Goal: Task Accomplishment & Management: Complete application form

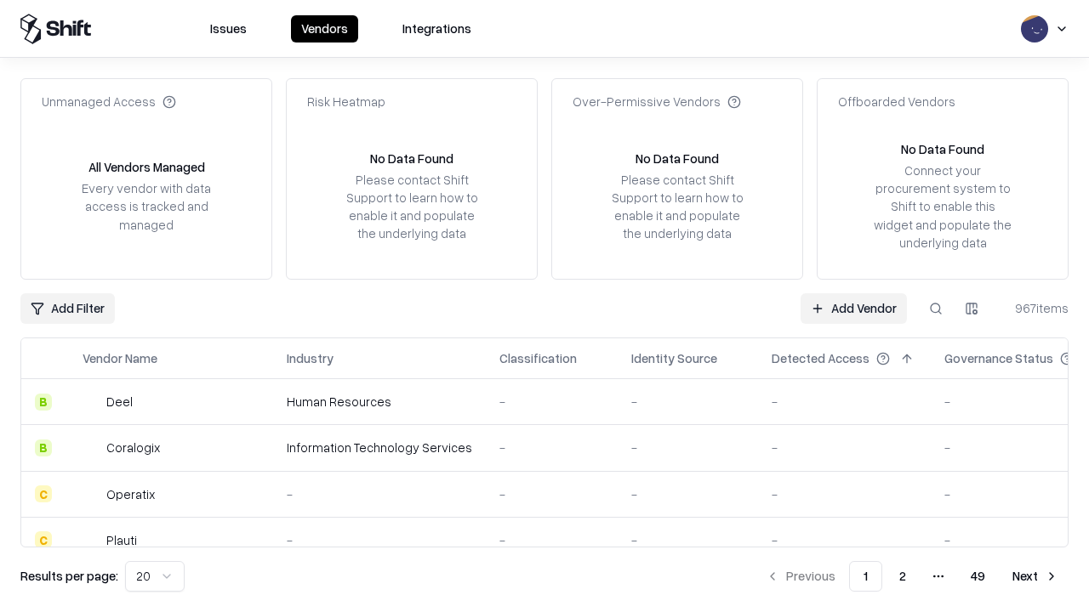
click at [853, 308] on link "Add Vendor" at bounding box center [853, 308] width 106 height 31
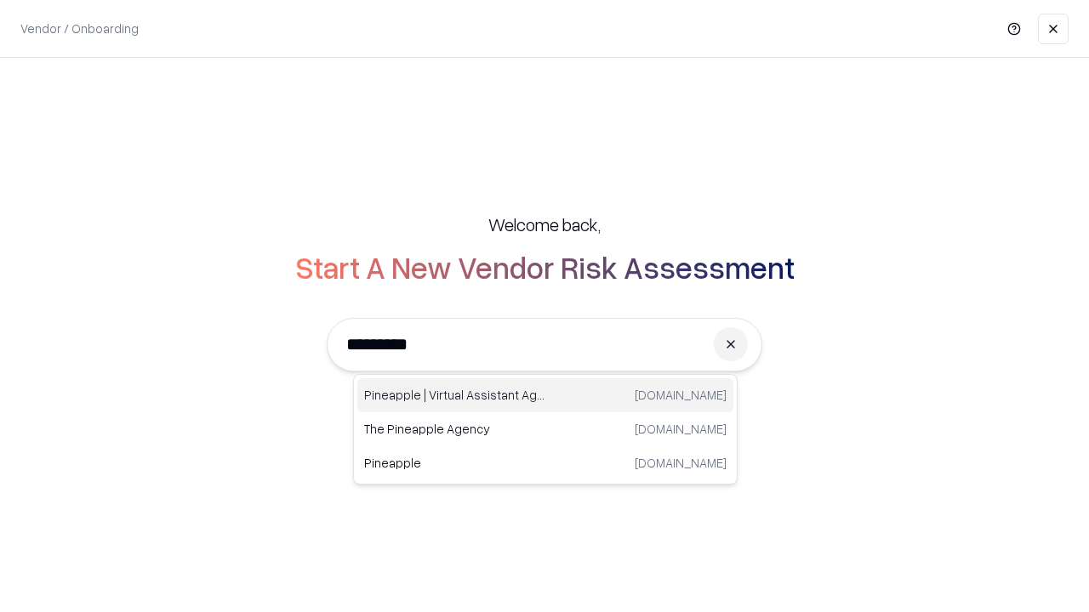
click at [545, 395] on div "Pineapple | Virtual Assistant Agency [DOMAIN_NAME]" at bounding box center [545, 395] width 376 height 34
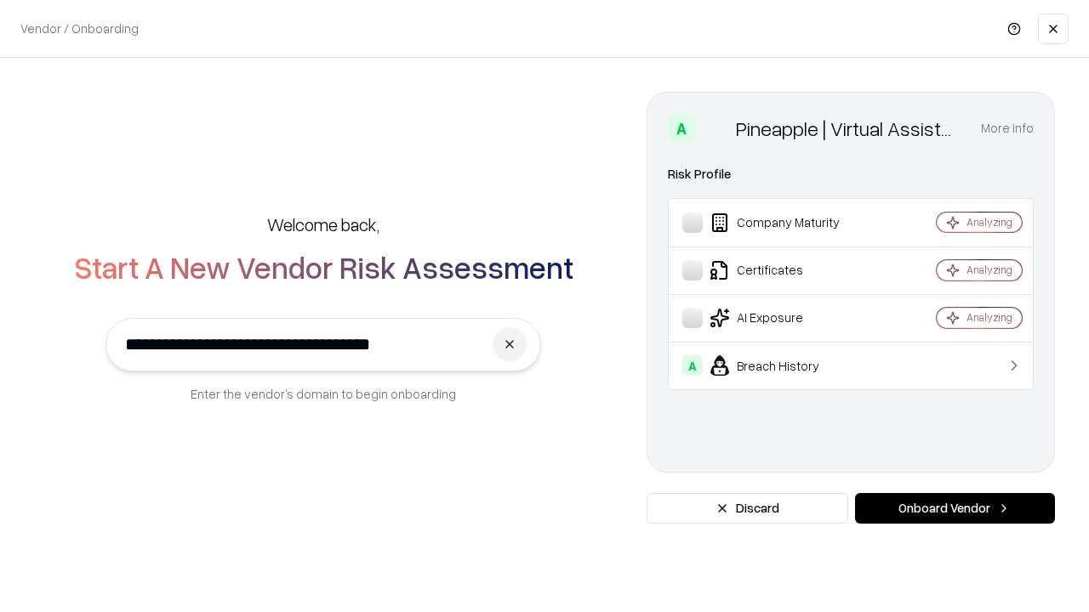
type input "**********"
click at [954, 509] on button "Onboard Vendor" at bounding box center [955, 508] width 200 height 31
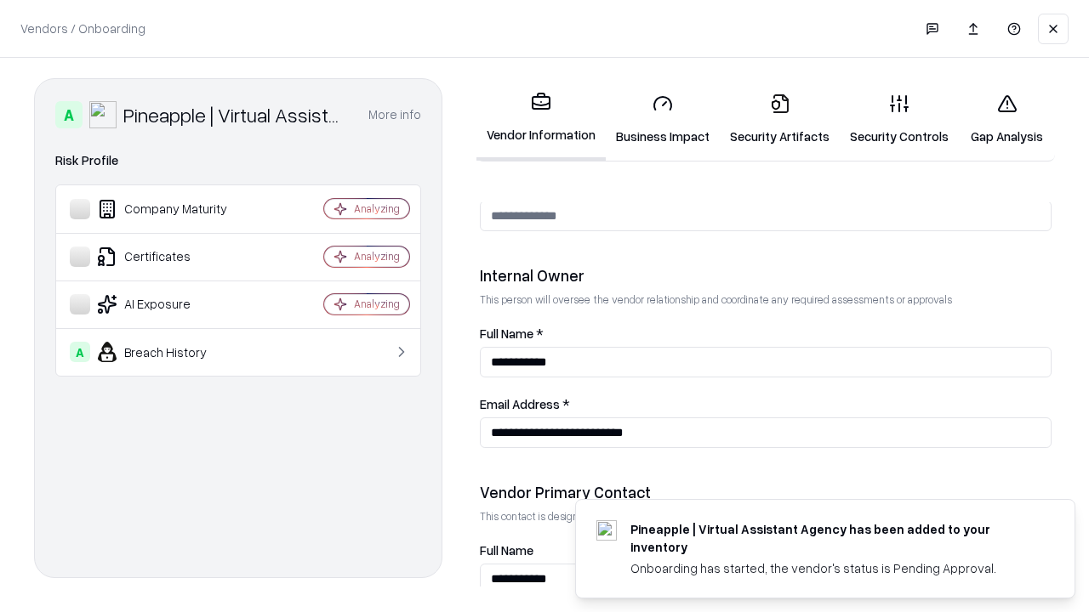
scroll to position [881, 0]
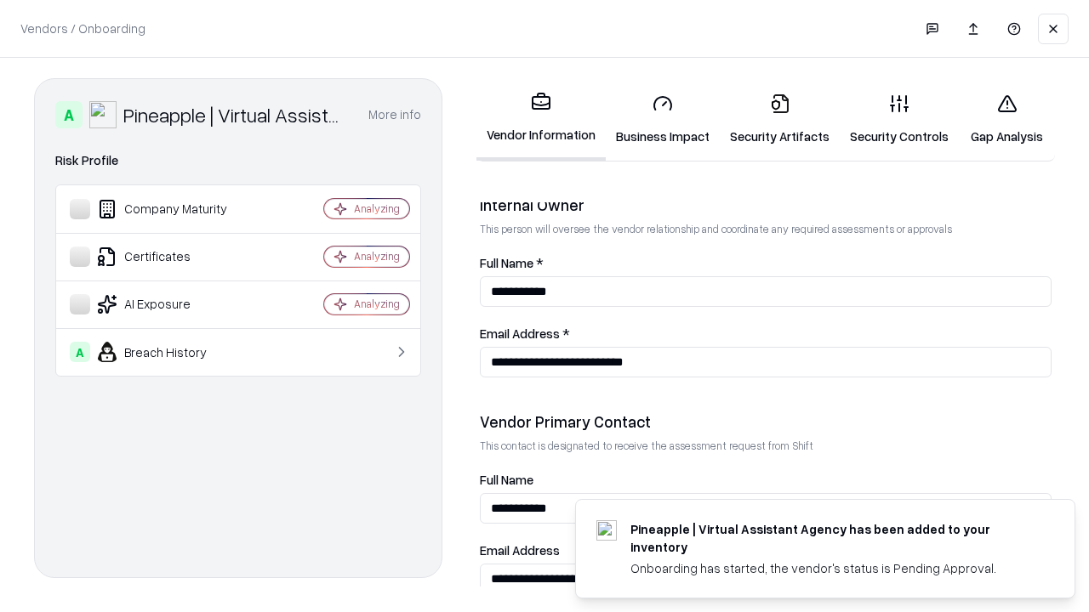
click at [662, 119] on link "Business Impact" at bounding box center [663, 119] width 114 height 79
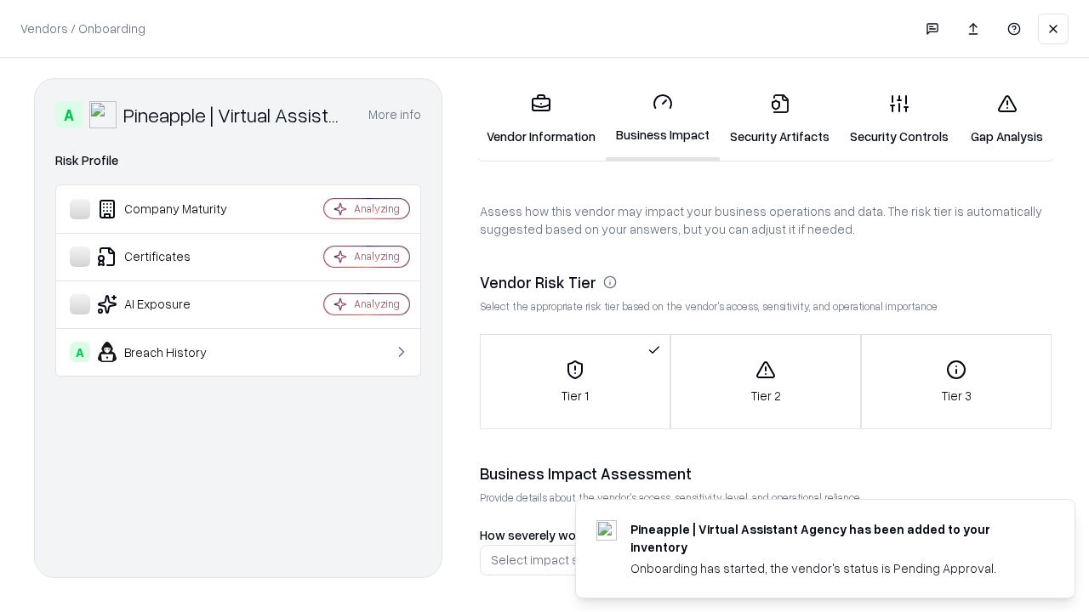
click at [1006, 119] on link "Gap Analysis" at bounding box center [1006, 119] width 96 height 79
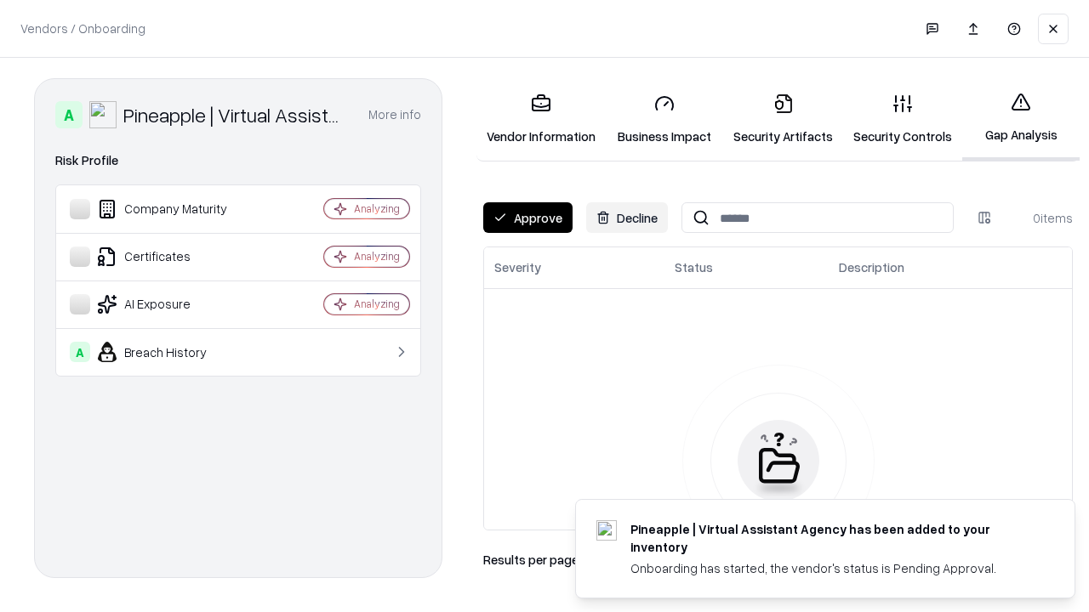
click at [527, 218] on button "Approve" at bounding box center [527, 217] width 89 height 31
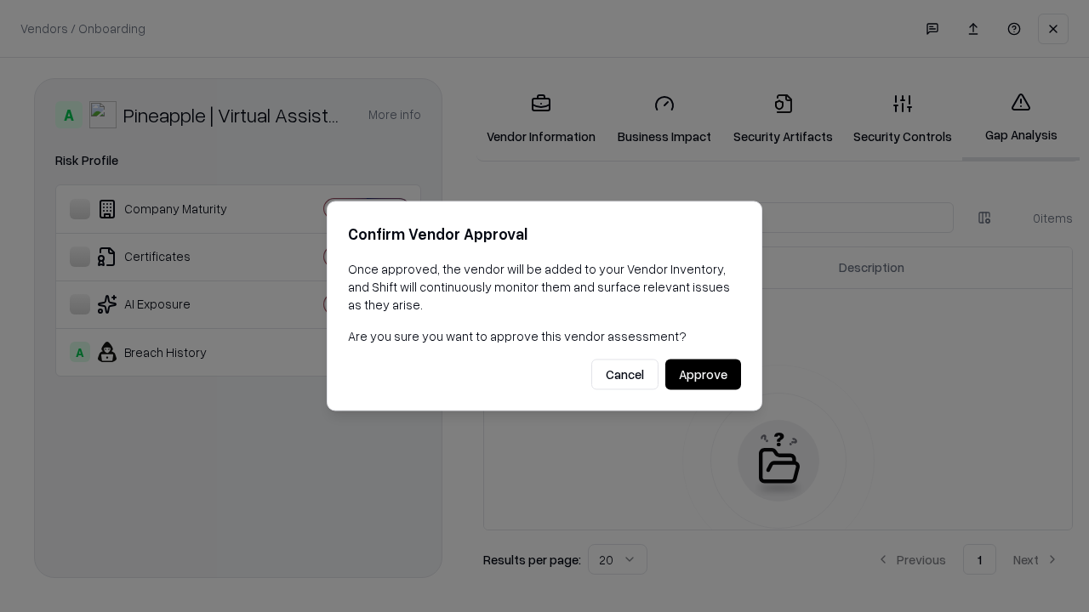
click at [702, 374] on button "Approve" at bounding box center [703, 375] width 76 height 31
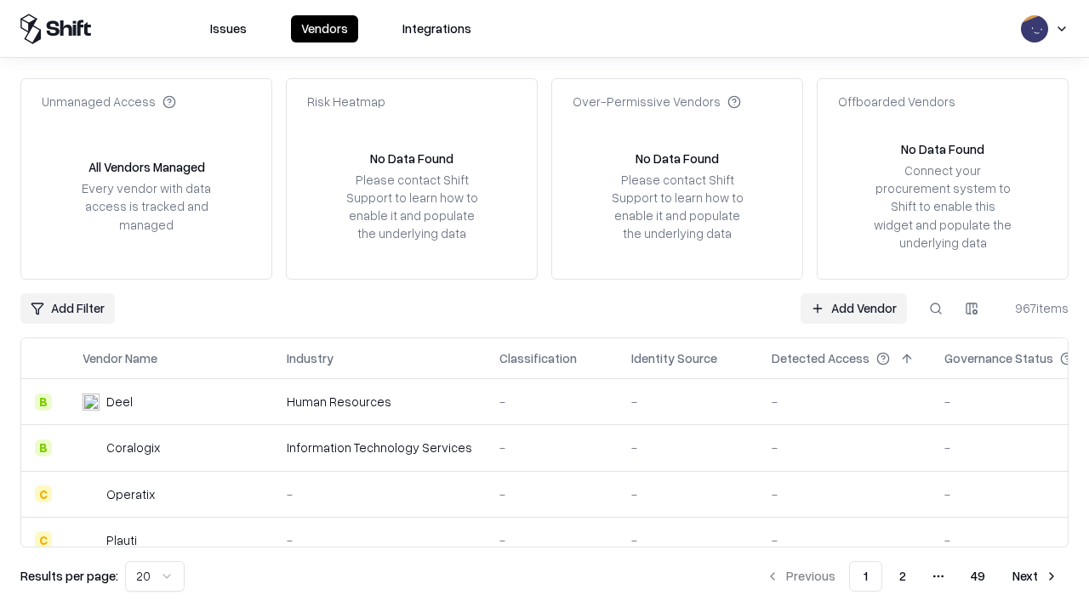
type input "**********"
click at [853, 308] on link "Add Vendor" at bounding box center [853, 308] width 106 height 31
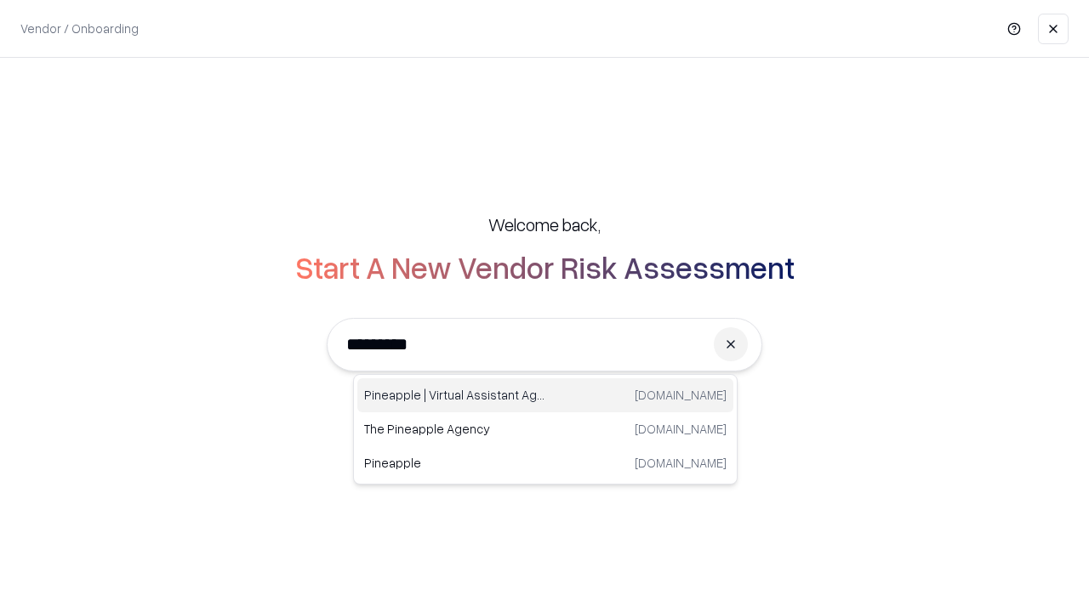
click at [545, 395] on div "Pineapple | Virtual Assistant Agency [DOMAIN_NAME]" at bounding box center [545, 395] width 376 height 34
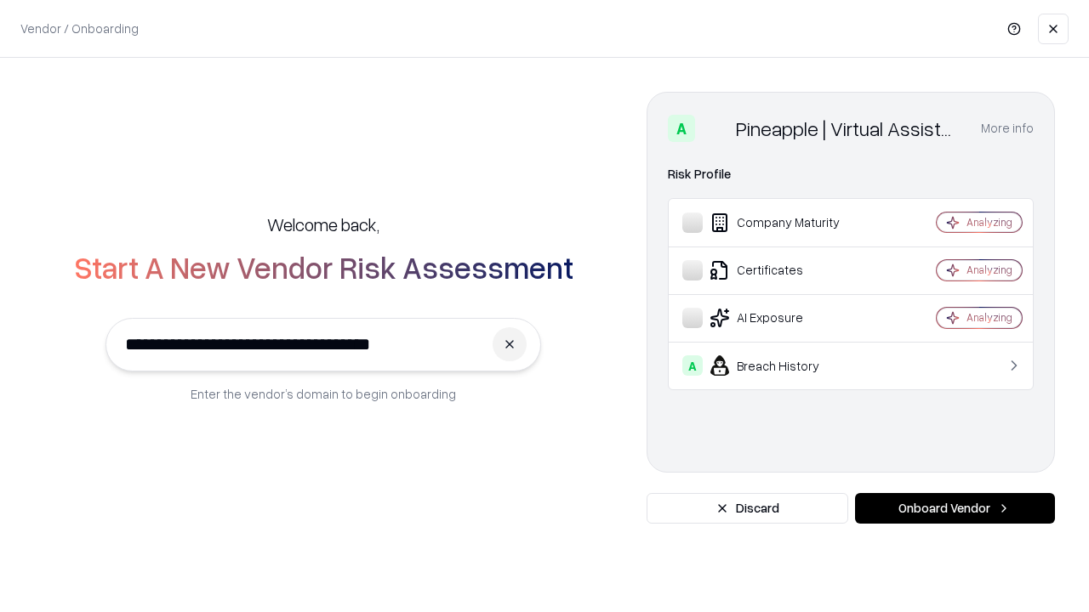
type input "**********"
click at [954, 509] on button "Onboard Vendor" at bounding box center [955, 508] width 200 height 31
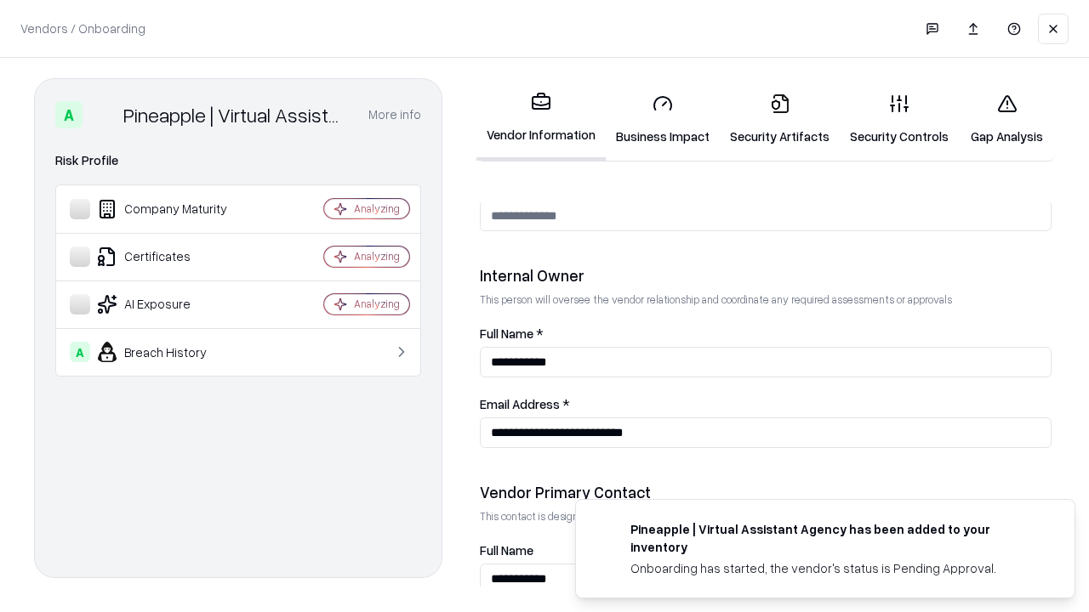
scroll to position [881, 0]
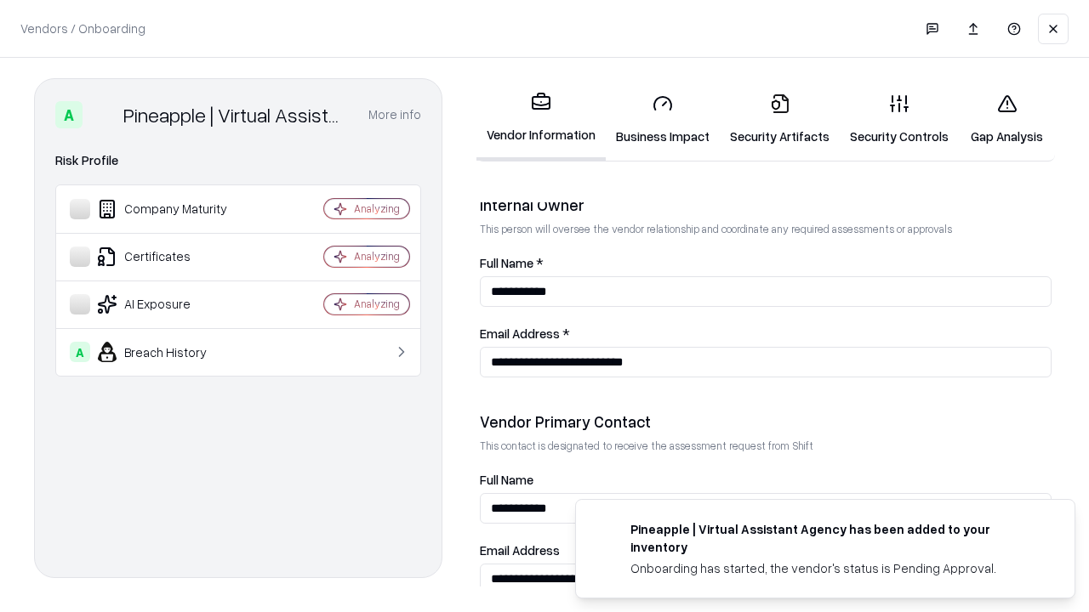
click at [1006, 119] on link "Gap Analysis" at bounding box center [1006, 119] width 96 height 79
